Goal: Transaction & Acquisition: Purchase product/service

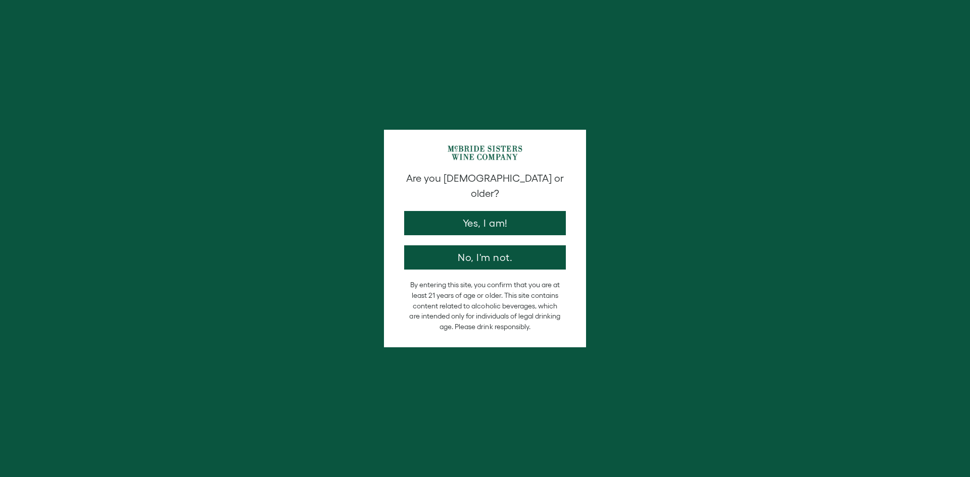
click at [468, 211] on button "Yes, I am!" at bounding box center [485, 223] width 162 height 24
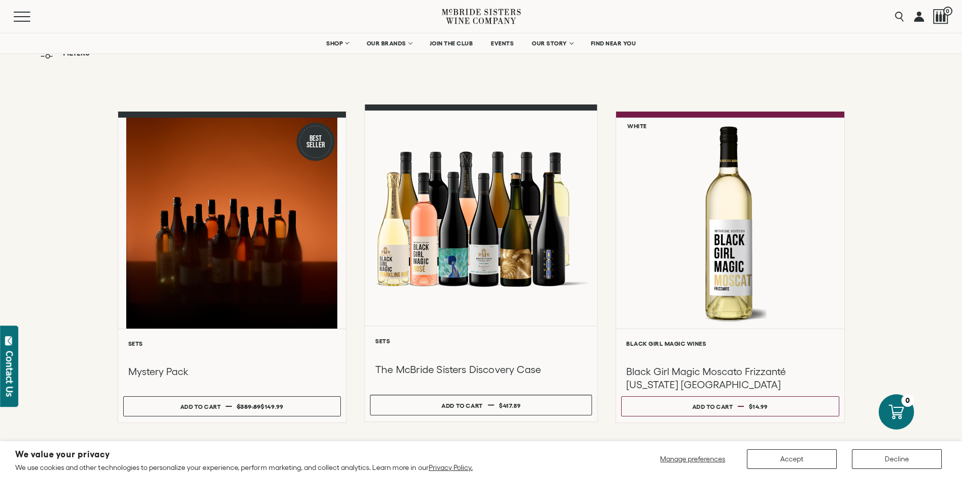
scroll to position [152, 0]
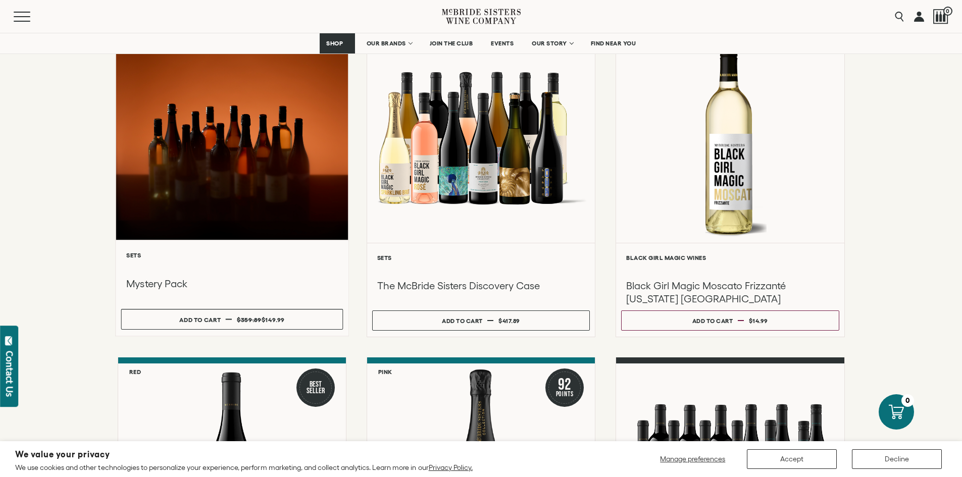
click at [213, 166] on div at bounding box center [232, 132] width 232 height 215
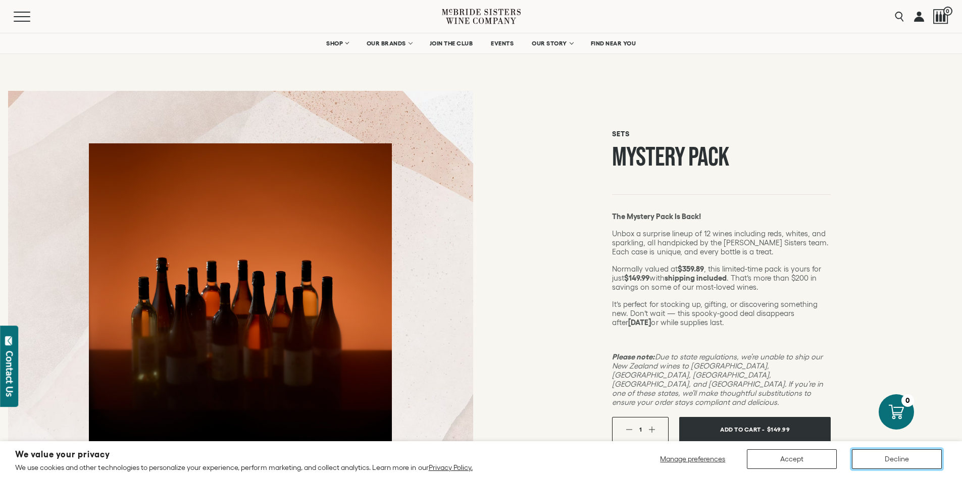
click at [884, 462] on button "Decline" at bounding box center [897, 460] width 90 height 20
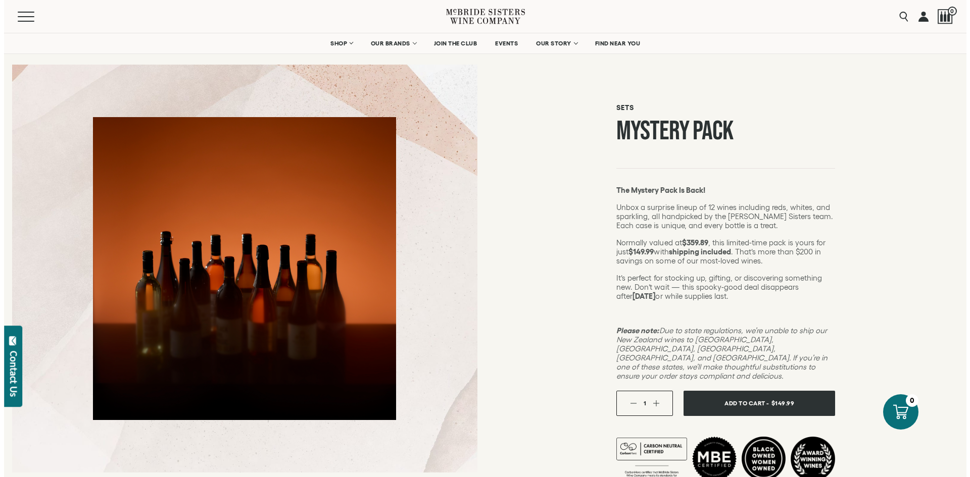
scroll to position [51, 0]
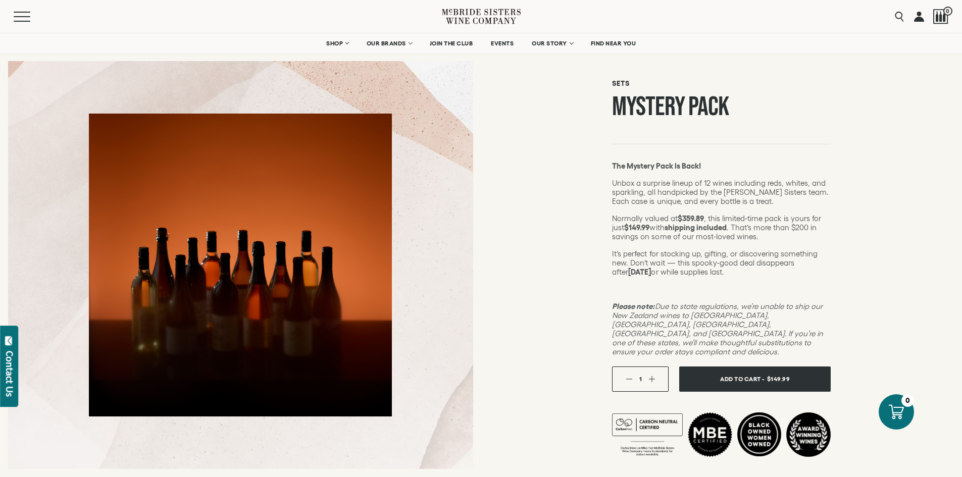
drag, startPoint x: 614, startPoint y: 215, endPoint x: 645, endPoint y: 274, distance: 66.2
click at [645, 274] on div "The Mystery Pack Is Back! Unbox a surprise lineup of 12 wines including reds, w…" at bounding box center [721, 259] width 219 height 195
click at [646, 274] on strong "October 23" at bounding box center [639, 272] width 23 height 9
click at [728, 372] on span "Add To Cart -" at bounding box center [742, 379] width 46 height 15
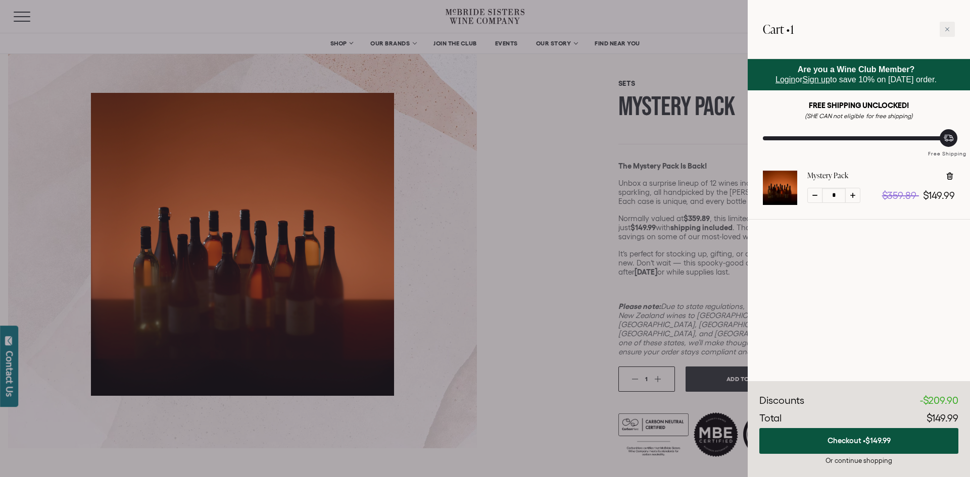
click at [629, 179] on div at bounding box center [485, 238] width 970 height 477
